Goal: Information Seeking & Learning: Learn about a topic

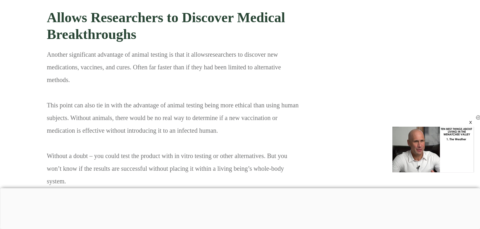
scroll to position [1861, 0]
